Goal: Task Accomplishment & Management: Manage account settings

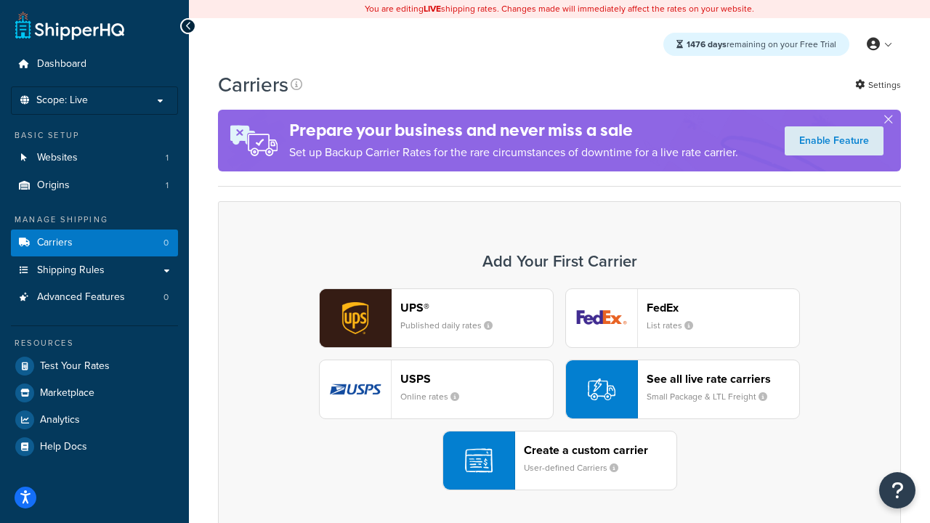
click at [560, 390] on div "UPS® Published daily rates FedEx List rates USPS Online rates See all live rate…" at bounding box center [559, 389] width 653 height 202
click at [723, 308] on header "FedEx" at bounding box center [723, 308] width 153 height 14
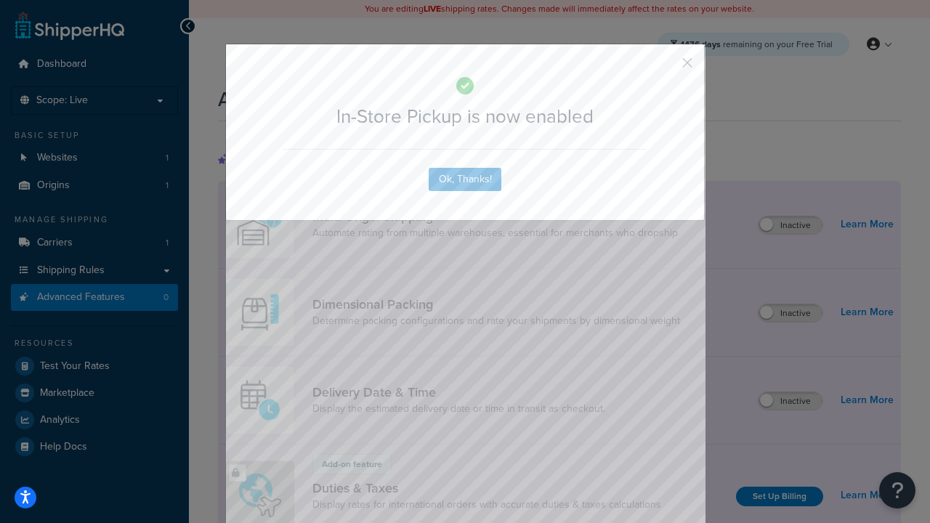
scroll to position [472, 0]
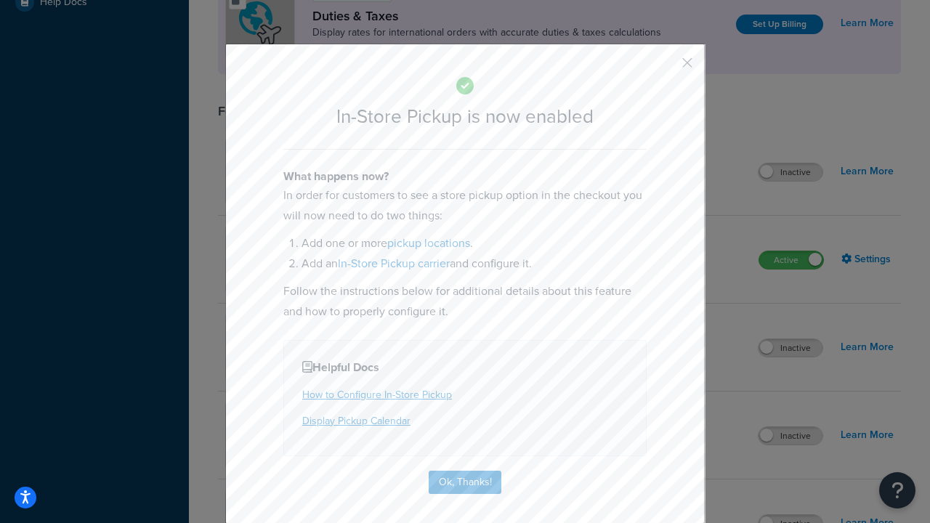
click at [666, 68] on button "button" at bounding box center [666, 68] width 4 height 4
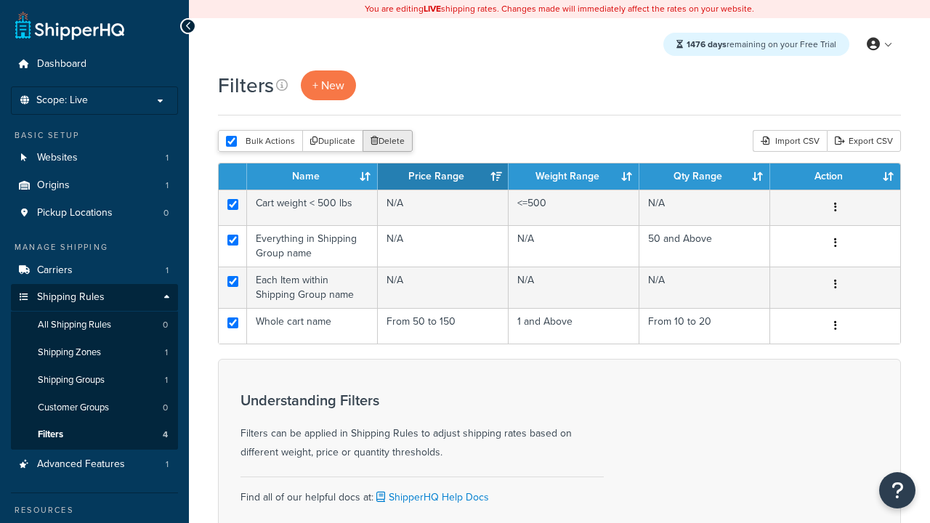
click at [387, 142] on button "Delete" at bounding box center [388, 141] width 50 height 22
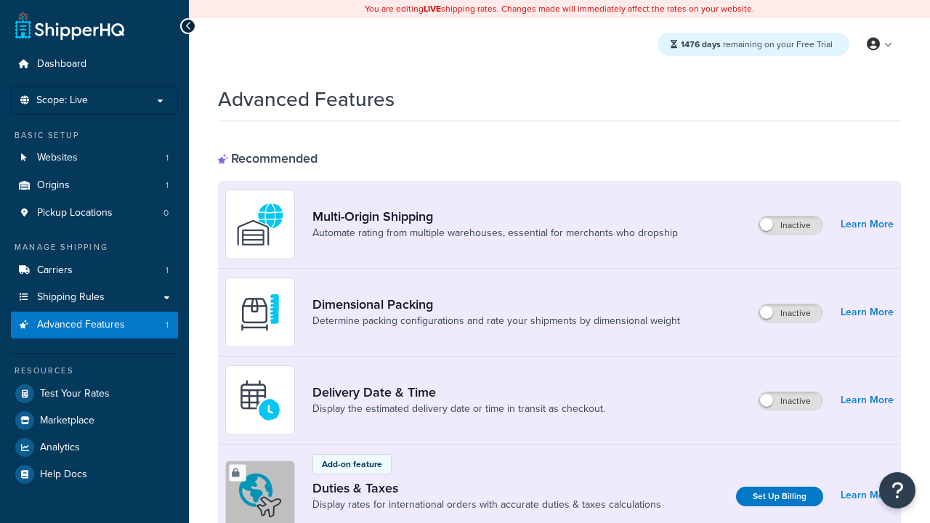
scroll to position [472, 0]
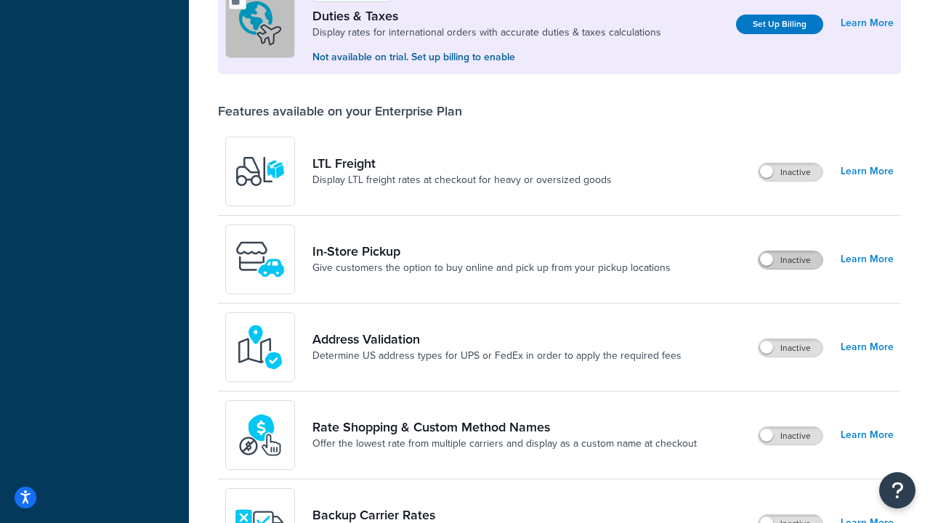
scroll to position [445, 0]
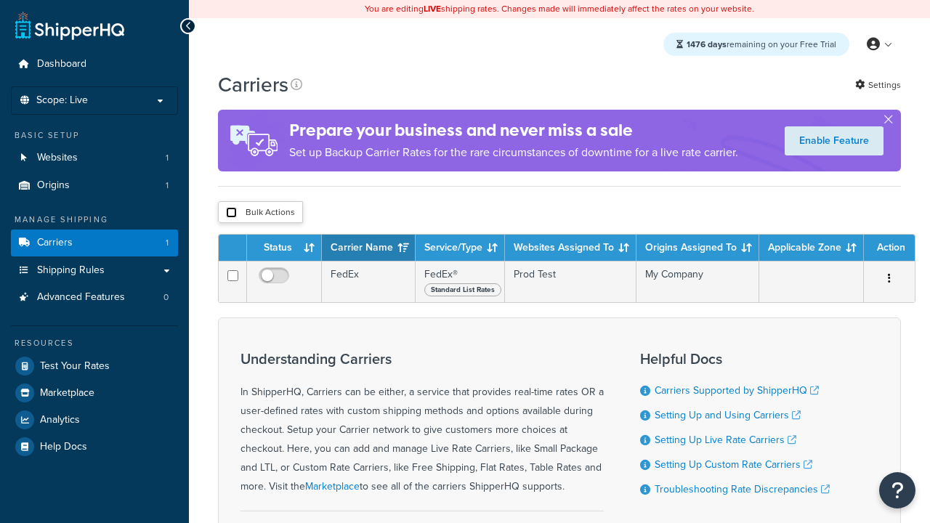
click at [231, 214] on input "checkbox" at bounding box center [231, 212] width 11 height 11
checkbox input "true"
click at [0, 0] on button "Delete" at bounding box center [0, 0] width 0 height 0
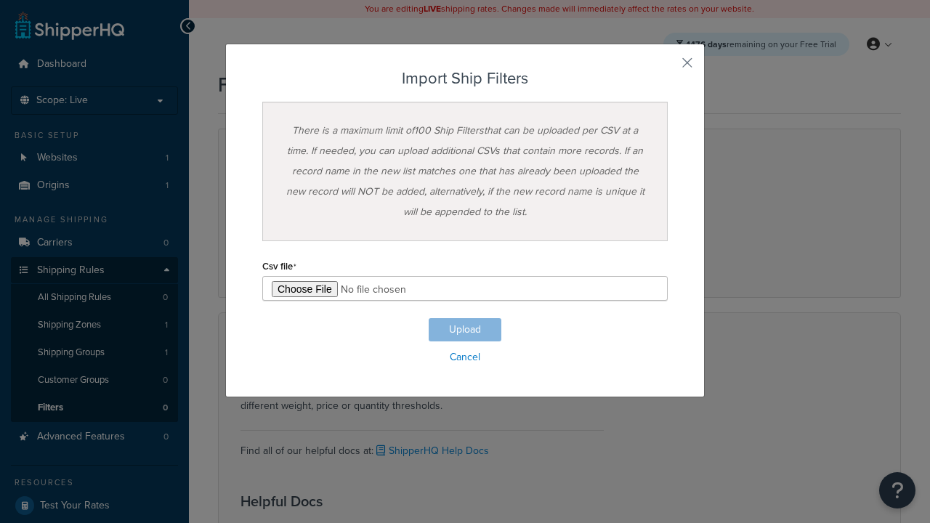
click at [465, 78] on h3 "Import Ship Filters" at bounding box center [464, 78] width 405 height 17
click at [465, 288] on input "file" at bounding box center [464, 288] width 405 height 25
